Goal: Book appointment/travel/reservation

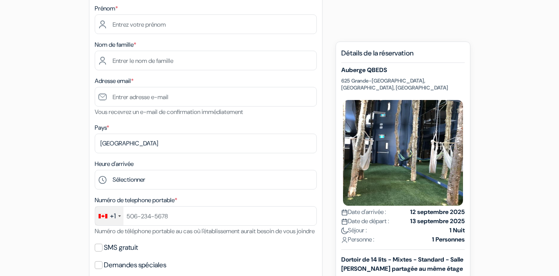
scroll to position [125, 0]
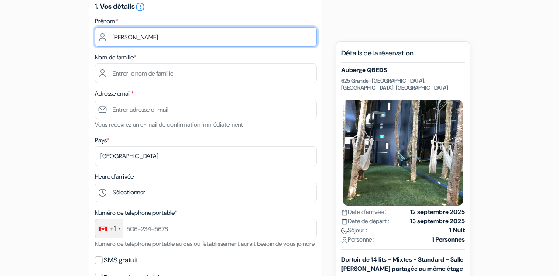
type input "[PERSON_NAME]"
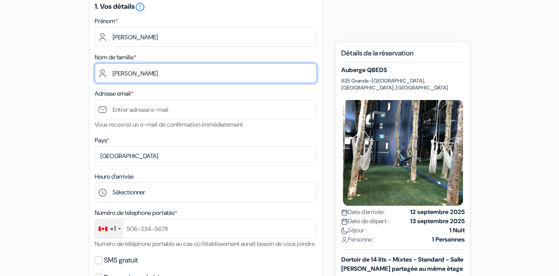
type input "[PERSON_NAME]"
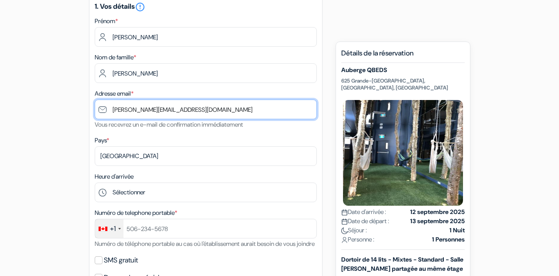
type input "[PERSON_NAME][EMAIL_ADDRESS][DOMAIN_NAME]"
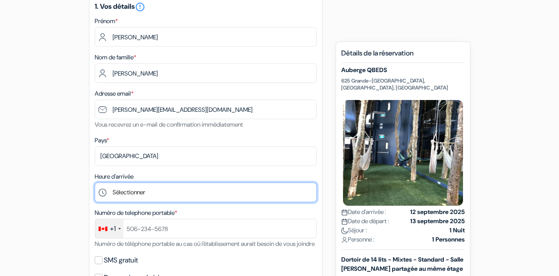
select select "11"
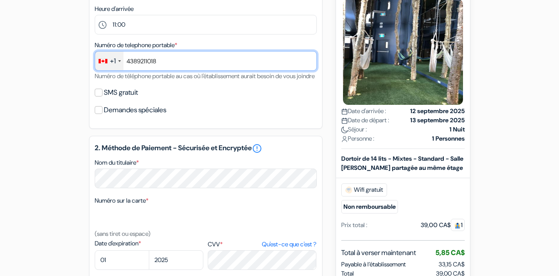
scroll to position [294, 0]
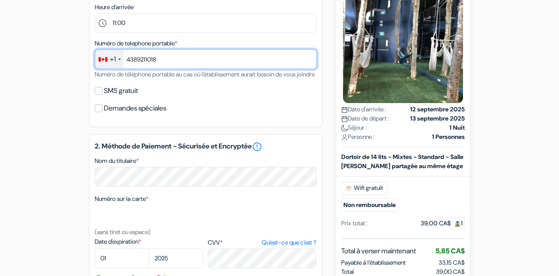
type input "4389211018"
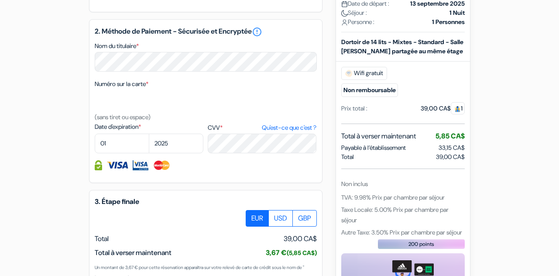
scroll to position [408, 0]
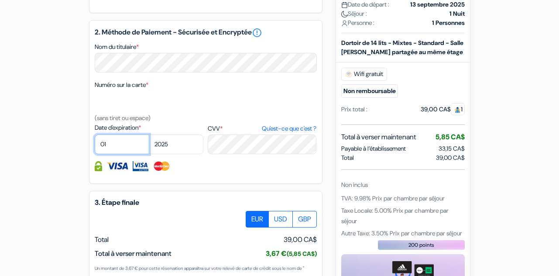
select select "07"
select select "2028"
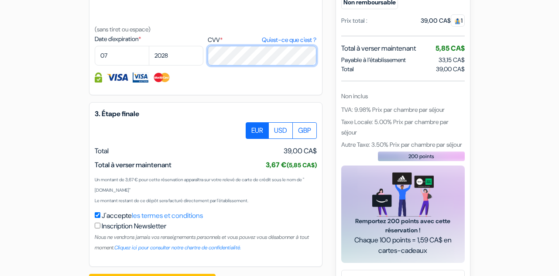
scroll to position [497, 0]
click at [133, 151] on div "3. Étape finale EUR USD GBP Total J'accepte" at bounding box center [206, 184] width 234 height 165
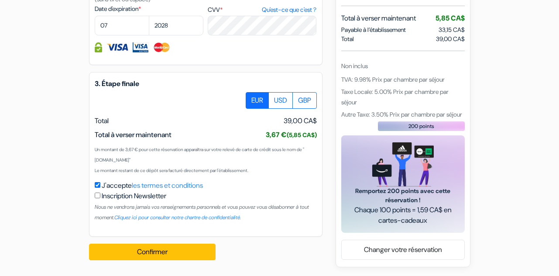
scroll to position [538, 0]
drag, startPoint x: 342, startPoint y: 69, endPoint x: 436, endPoint y: 112, distance: 103.4
click at [436, 112] on div "Autre Taxe: 3.50% Prix par chambre par séjour" at bounding box center [403, 114] width 124 height 10
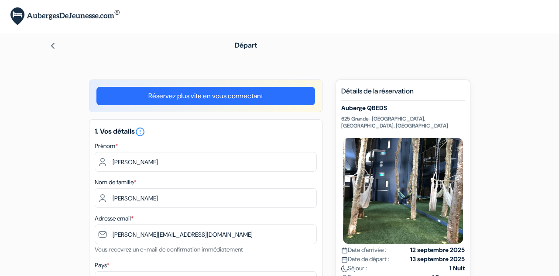
scroll to position [0, 0]
click at [51, 48] on img at bounding box center [52, 45] width 7 height 7
